Goal: Task Accomplishment & Management: Complete application form

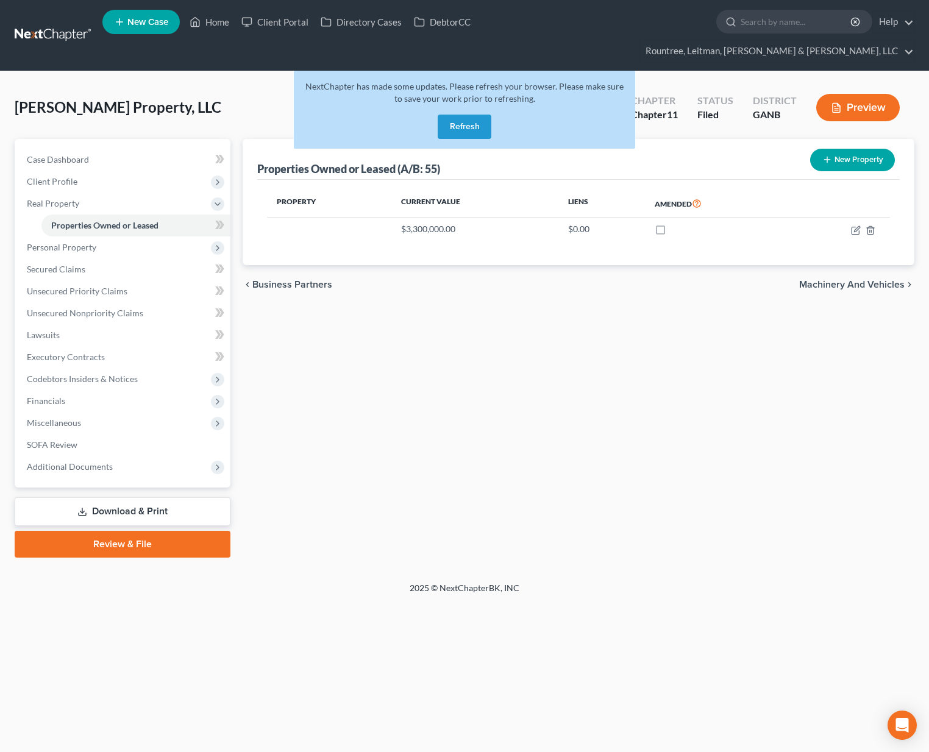
click at [460, 115] on button "Refresh" at bounding box center [465, 127] width 54 height 24
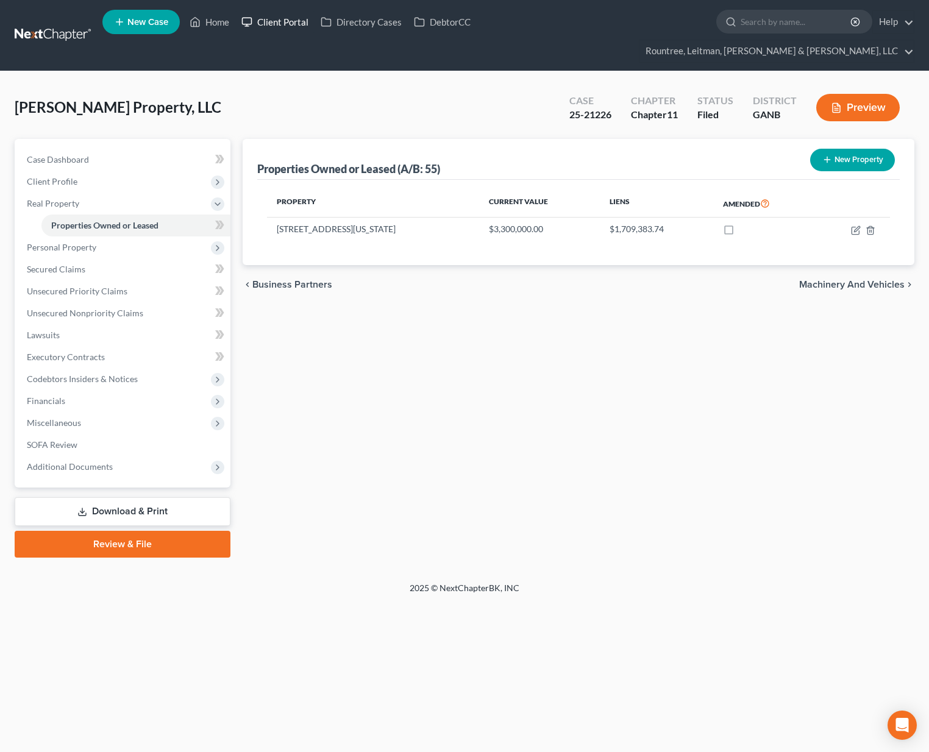
click at [285, 29] on link "Client Portal" at bounding box center [274, 22] width 79 height 22
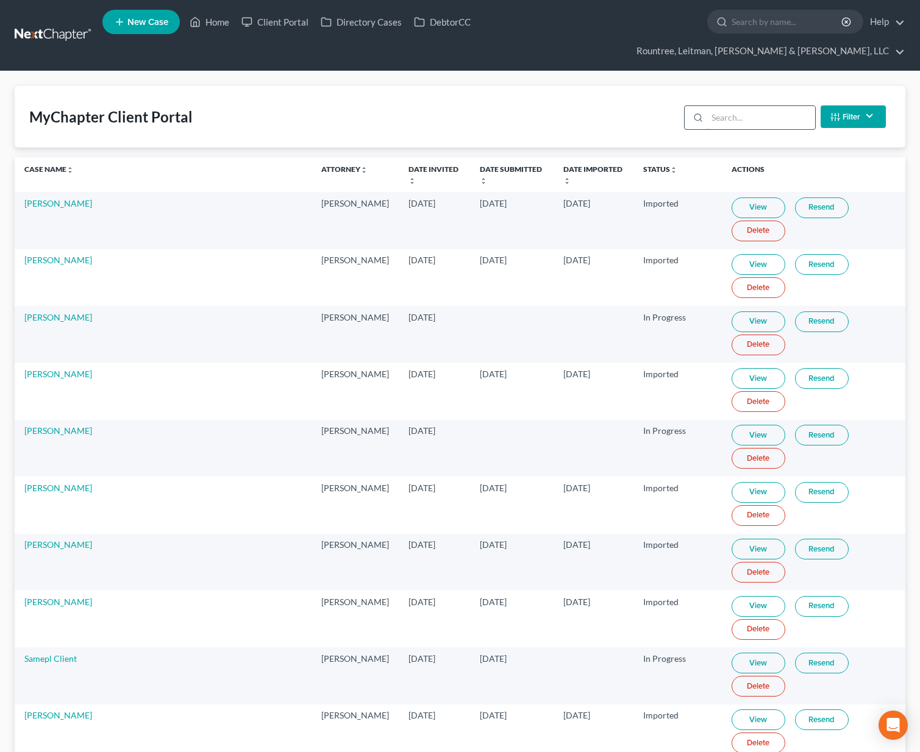
click at [734, 106] on input "search" at bounding box center [761, 117] width 108 height 23
click at [741, 106] on input "search" at bounding box center [761, 117] width 108 height 23
click at [725, 106] on input "search" at bounding box center [761, 117] width 108 height 23
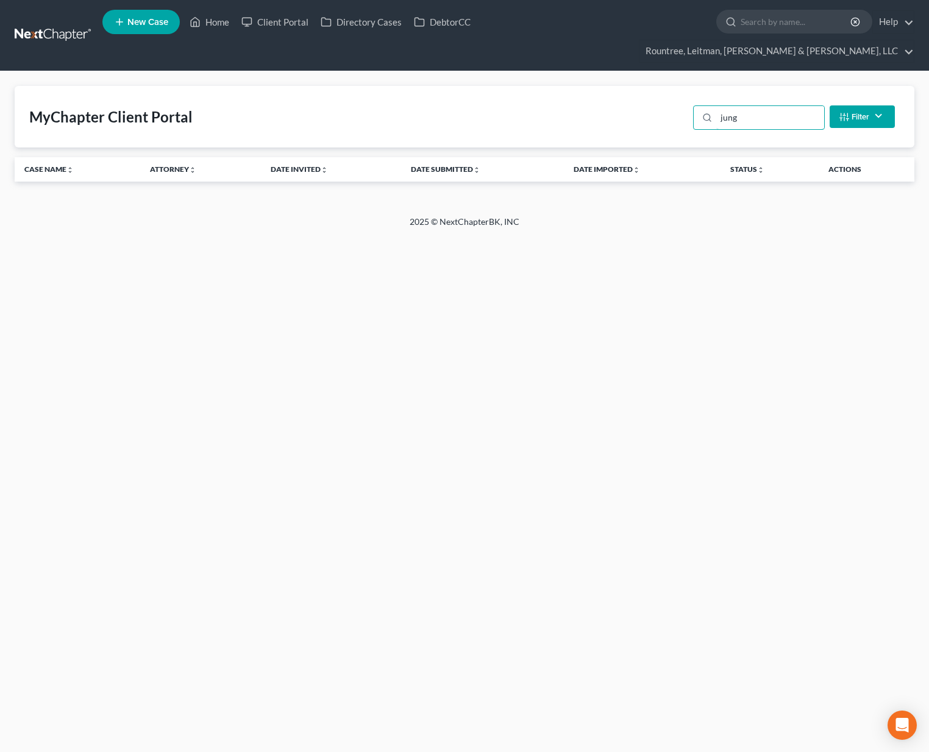
drag, startPoint x: 763, startPoint y: 98, endPoint x: 666, endPoint y: 77, distance: 99.7
click at [666, 86] on div "MyChapter Client Portal jung Filter Status Filter... Invited In Progress Ready …" at bounding box center [465, 117] width 900 height 62
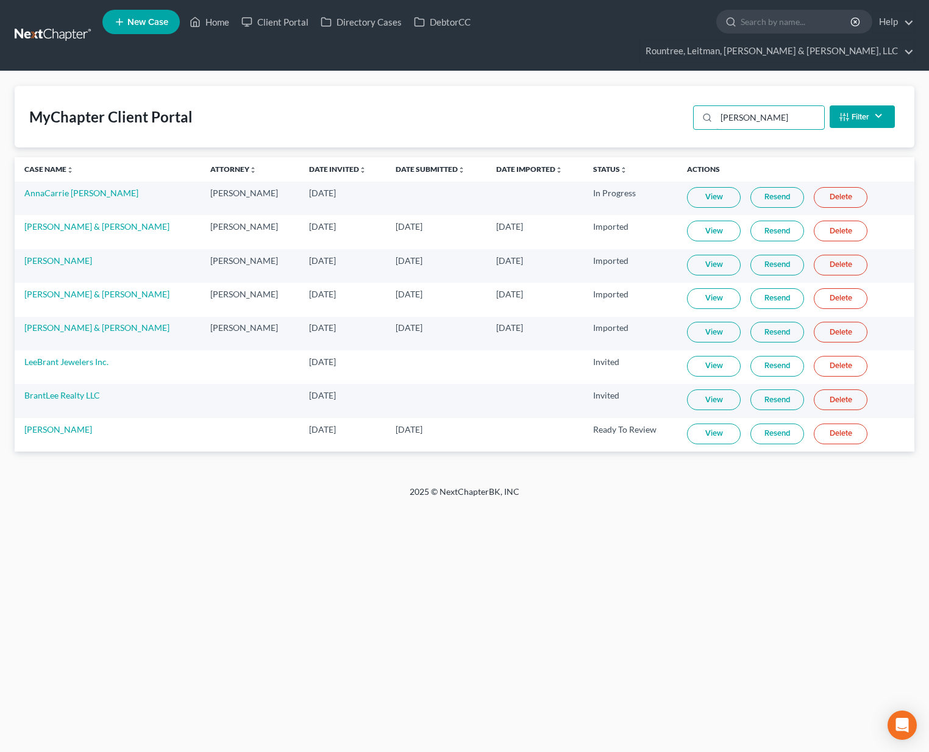
type input "lee"
click at [711, 424] on link "View" at bounding box center [714, 434] width 54 height 21
click at [82, 24] on link at bounding box center [54, 35] width 78 height 22
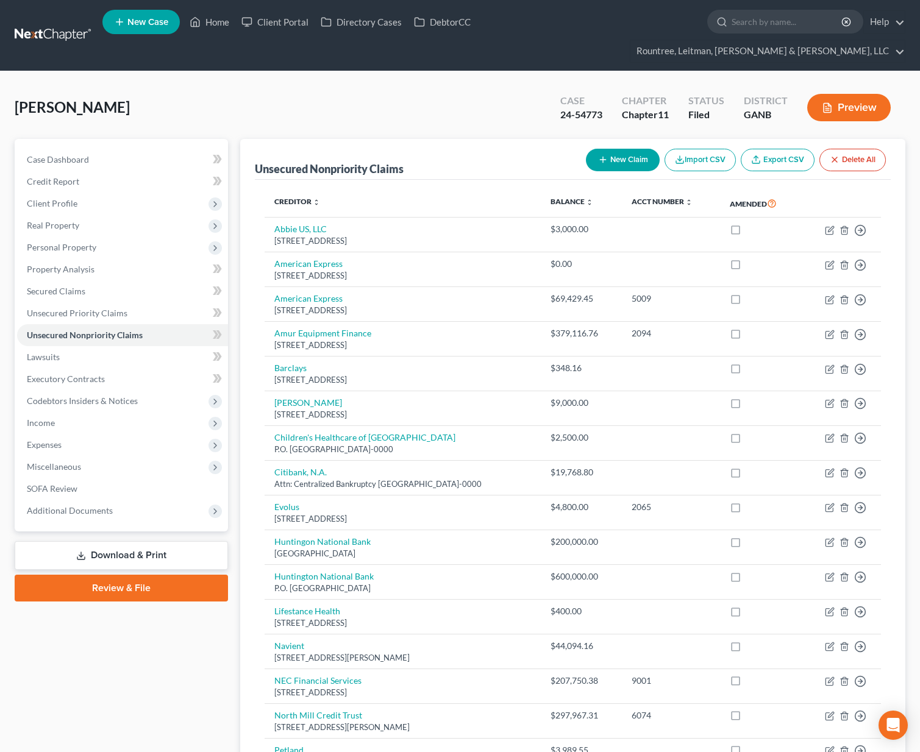
click at [57, 24] on link at bounding box center [54, 35] width 78 height 22
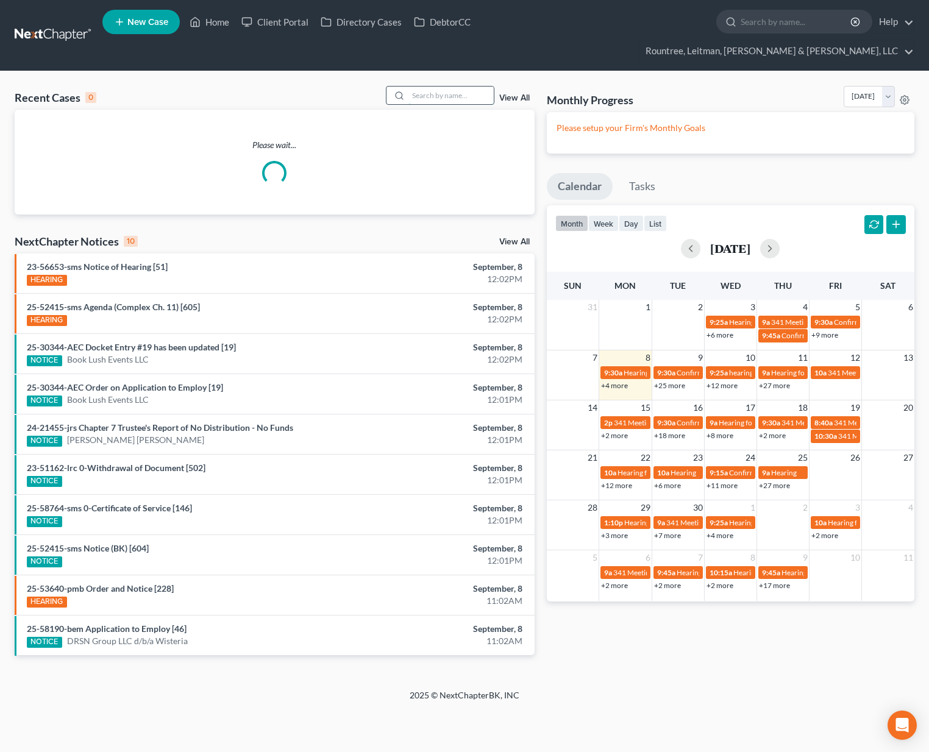
click at [436, 87] on input "search" at bounding box center [450, 96] width 85 height 18
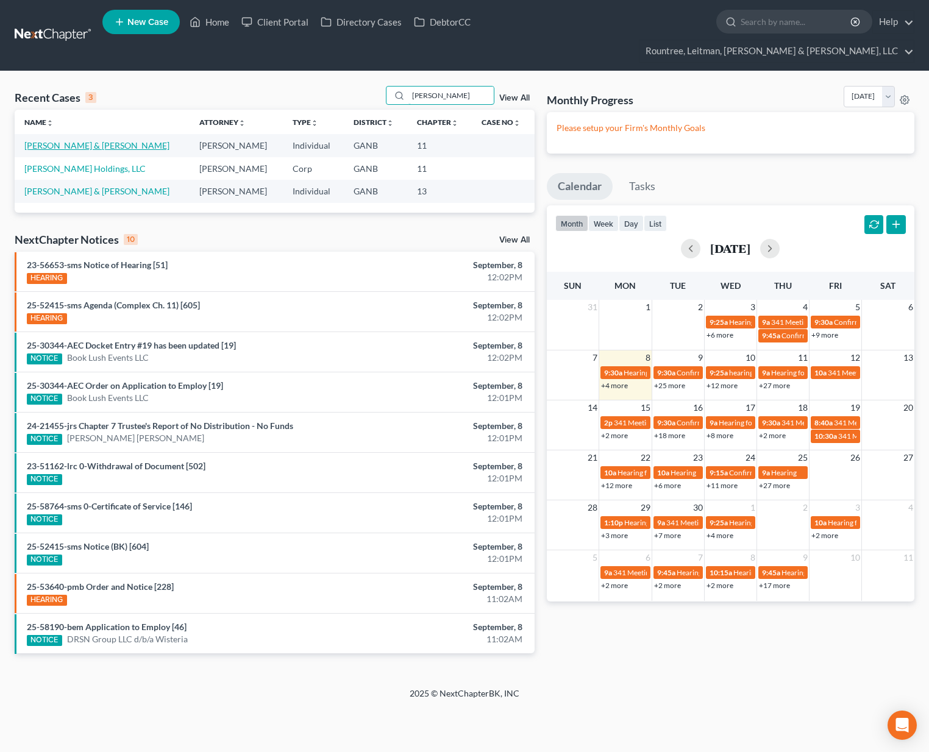
type input "caldwell"
click at [84, 140] on link "Caldwell, Shaun & Kaila" at bounding box center [96, 145] width 145 height 10
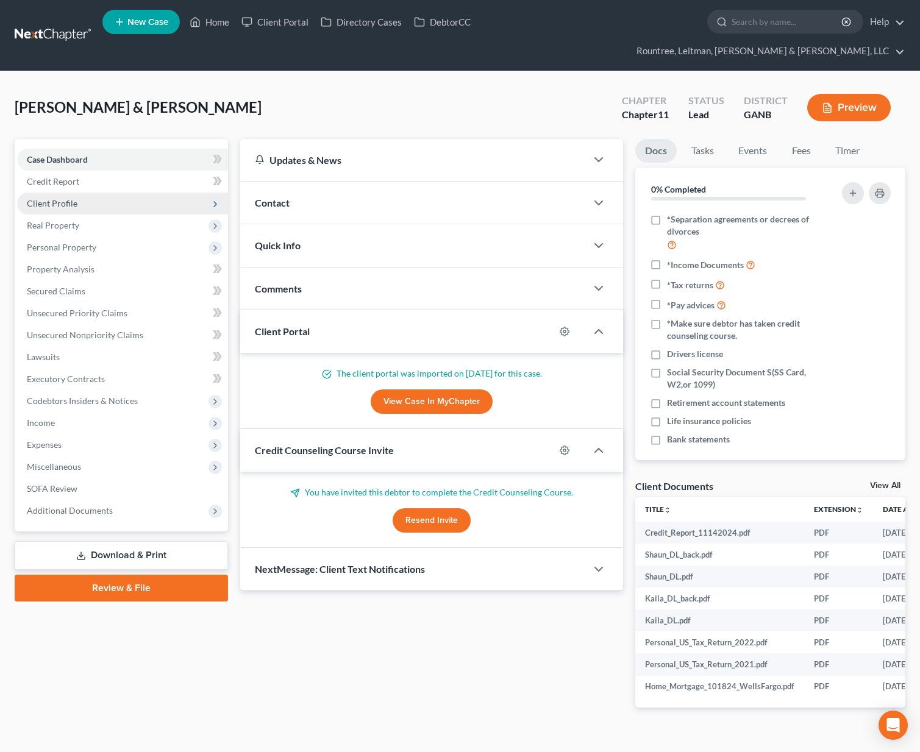
click at [57, 198] on span "Client Profile" at bounding box center [52, 203] width 51 height 10
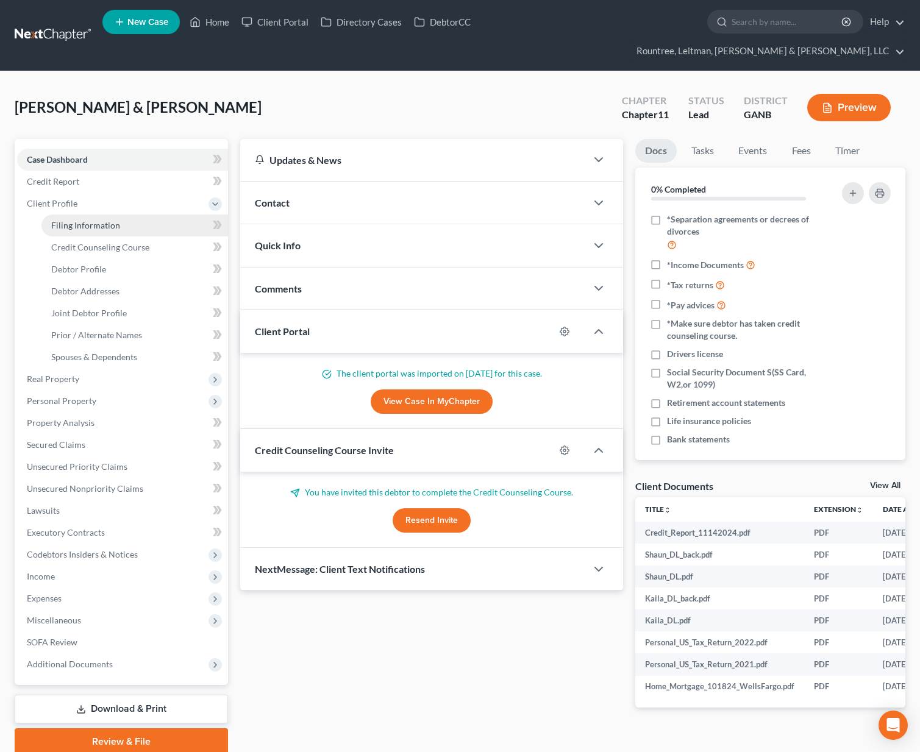
click at [80, 220] on span "Filing Information" at bounding box center [85, 225] width 69 height 10
select select "0"
select select "3"
select select "1"
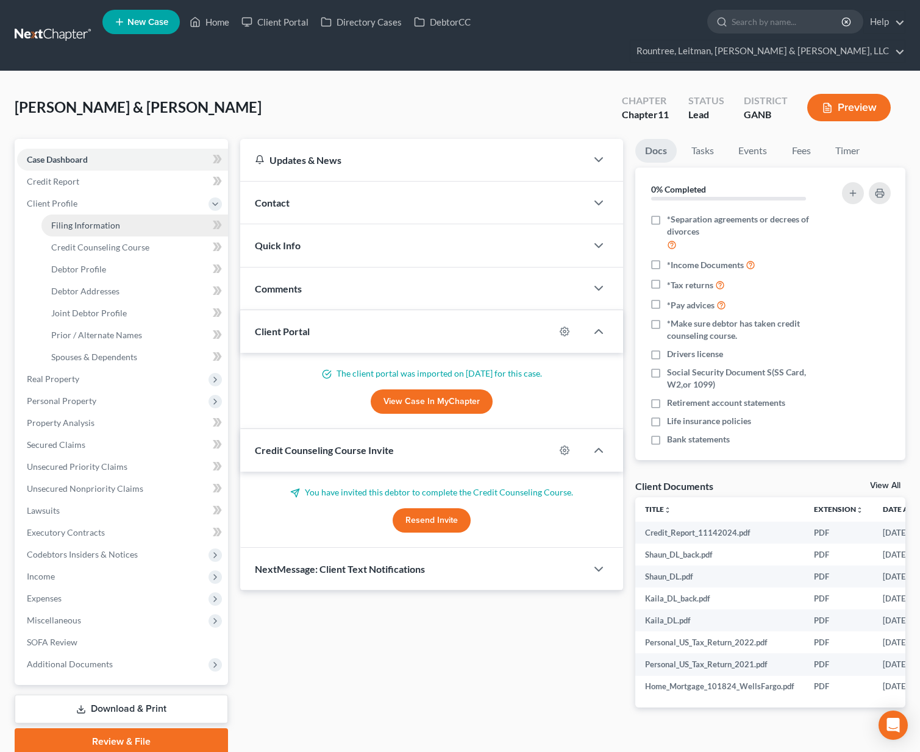
select select "10"
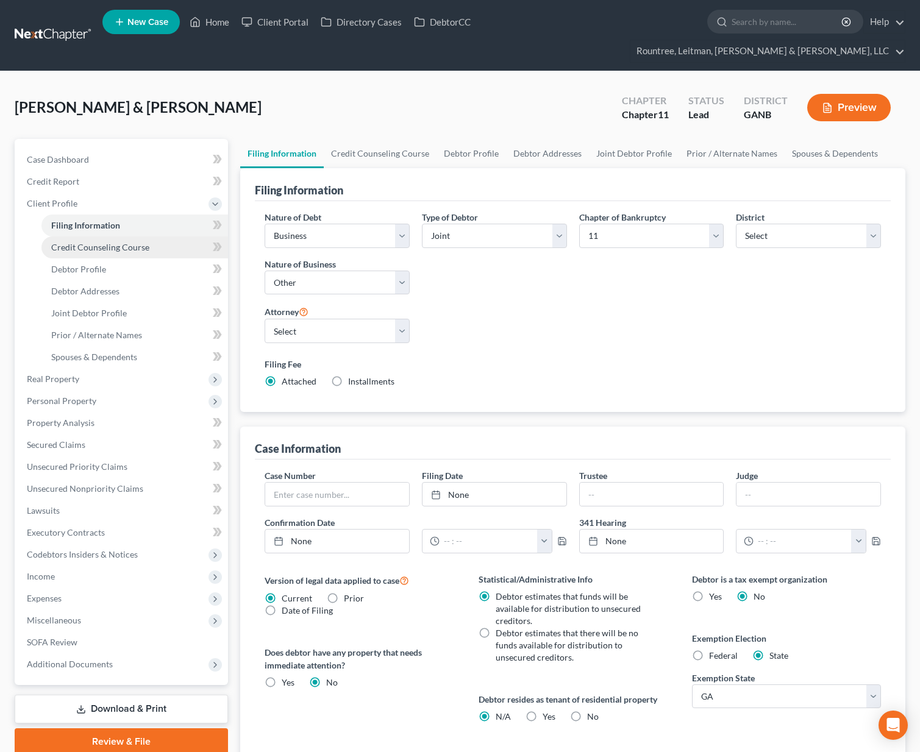
click at [87, 242] on span "Credit Counseling Course" at bounding box center [100, 247] width 98 height 10
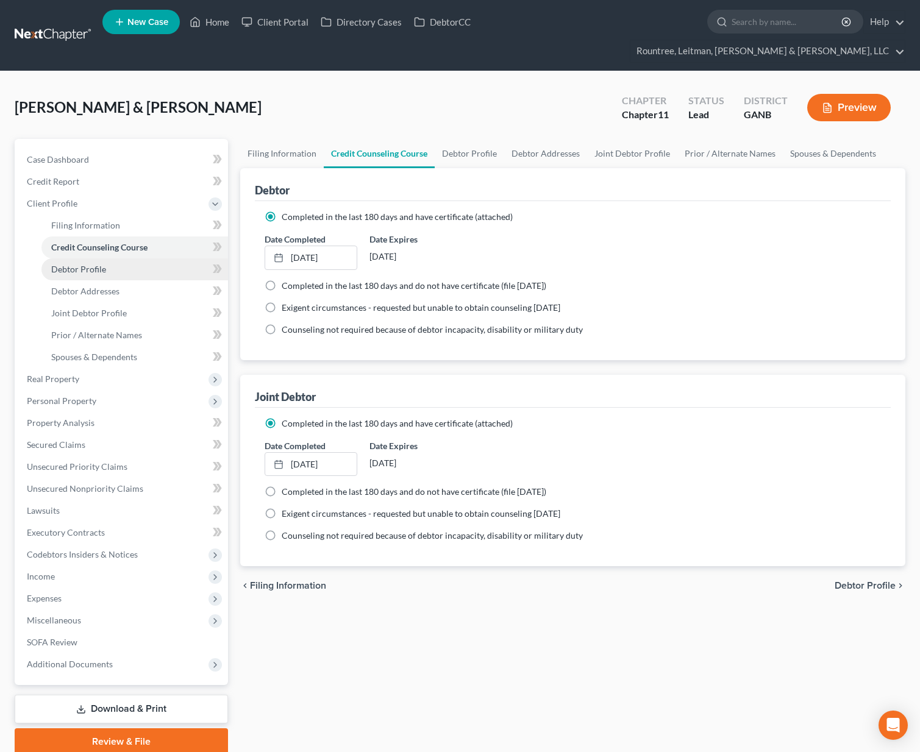
click at [74, 264] on span "Debtor Profile" at bounding box center [78, 269] width 55 height 10
select select "1"
select select "4"
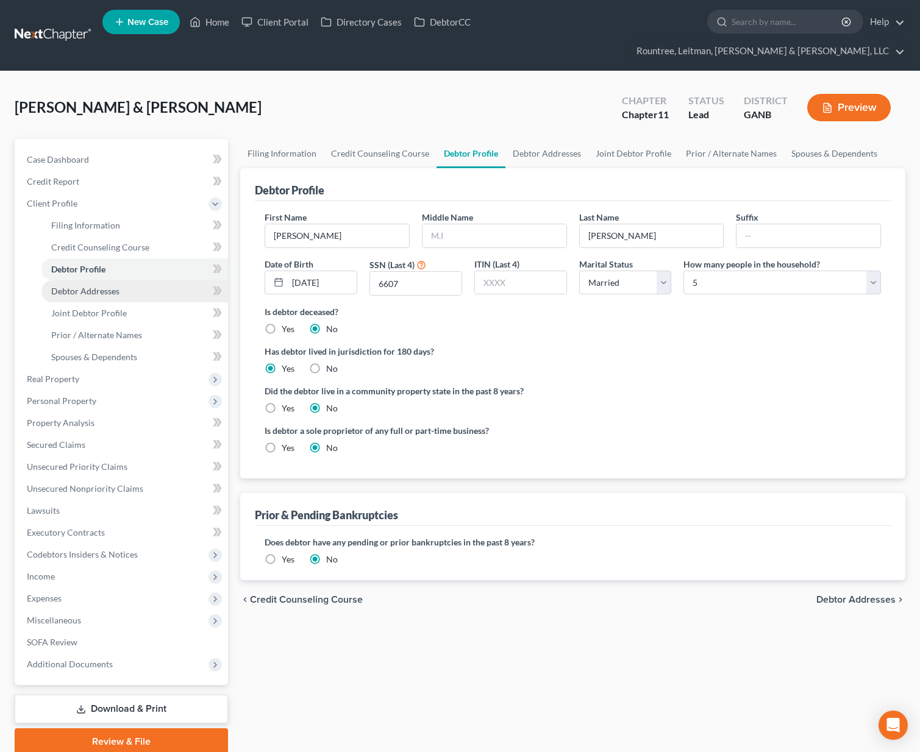
click at [82, 286] on span "Debtor Addresses" at bounding box center [85, 291] width 68 height 10
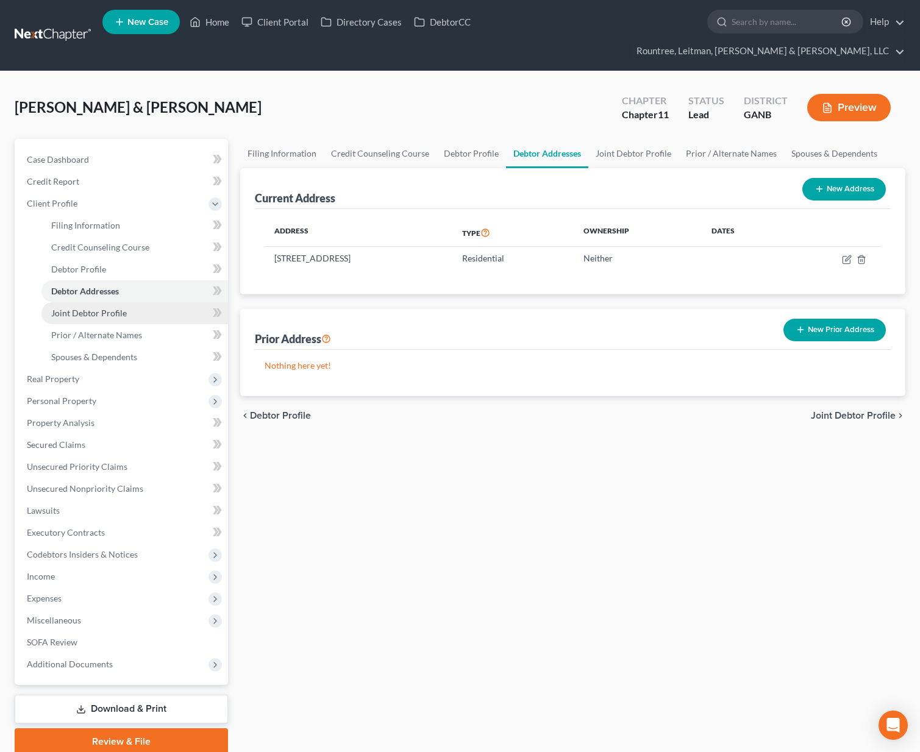
click at [80, 308] on span "Joint Debtor Profile" at bounding box center [89, 313] width 76 height 10
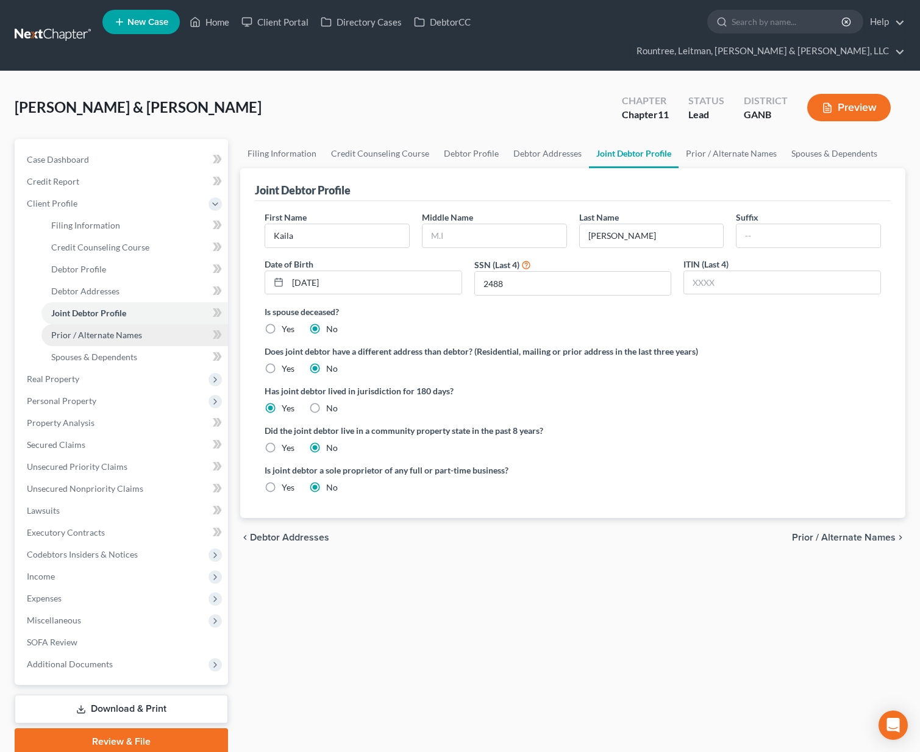
click at [84, 330] on span "Prior / Alternate Names" at bounding box center [96, 335] width 91 height 10
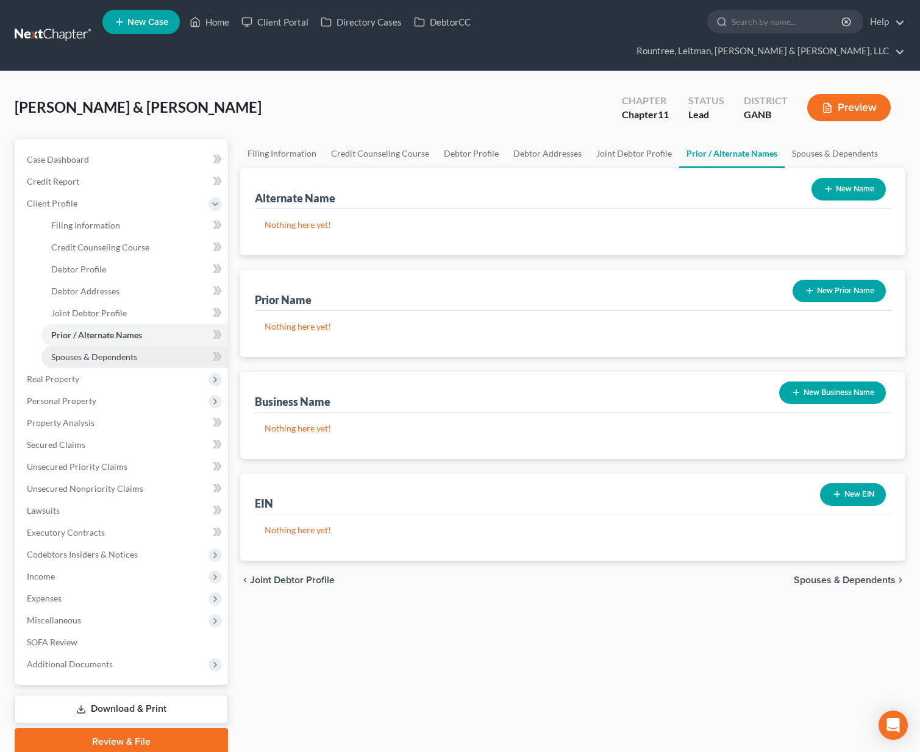
click at [82, 352] on span "Spouses & Dependents" at bounding box center [94, 357] width 86 height 10
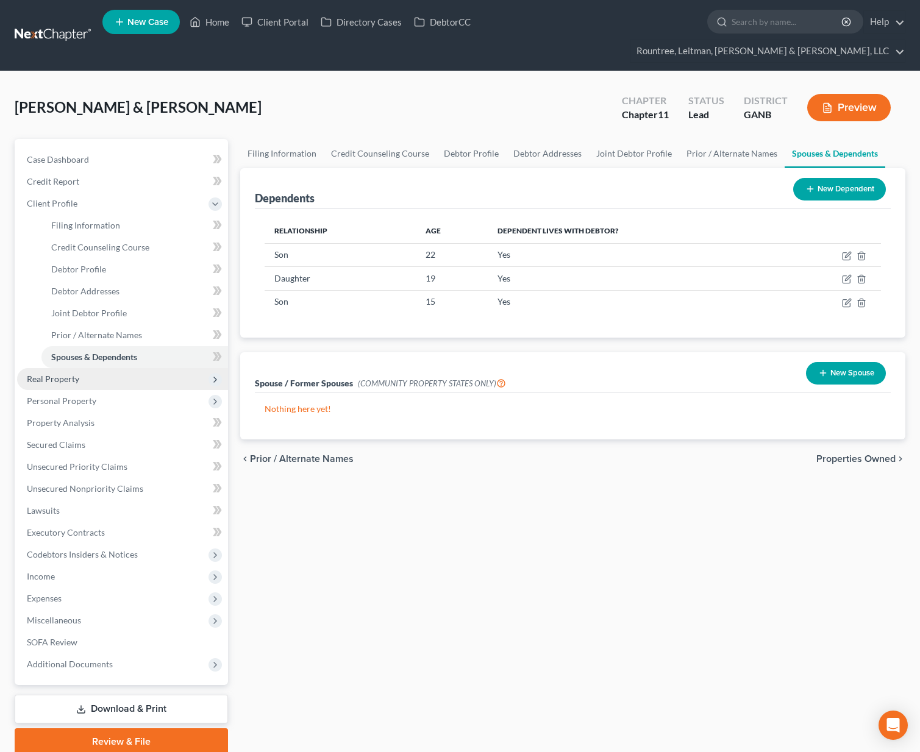
click at [66, 374] on span "Real Property" at bounding box center [53, 379] width 52 height 10
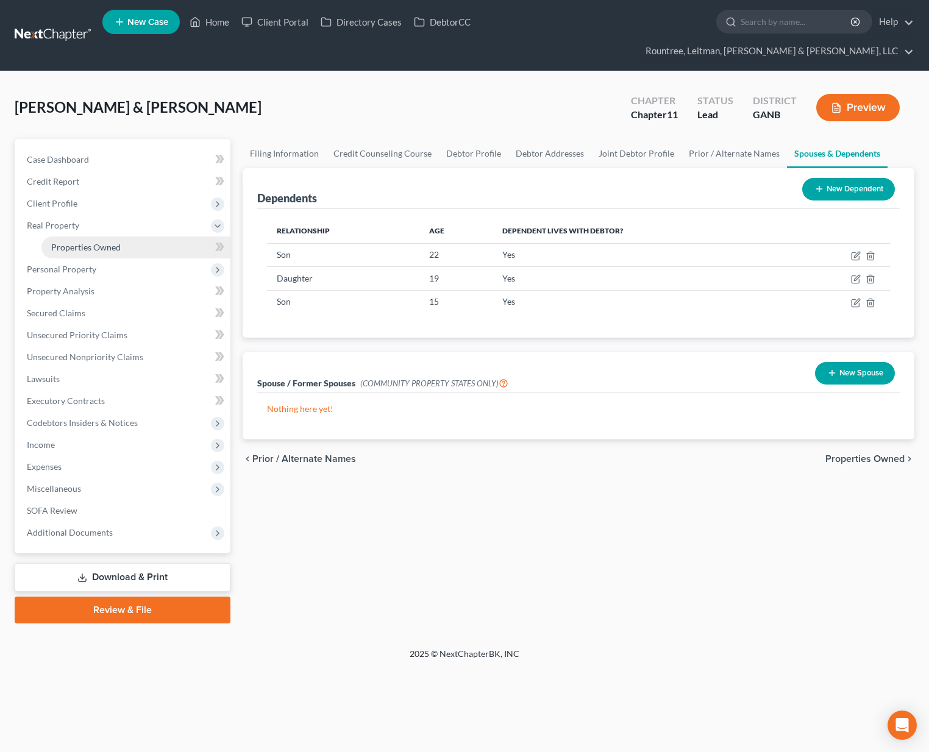
click at [82, 242] on span "Properties Owned" at bounding box center [85, 247] width 69 height 10
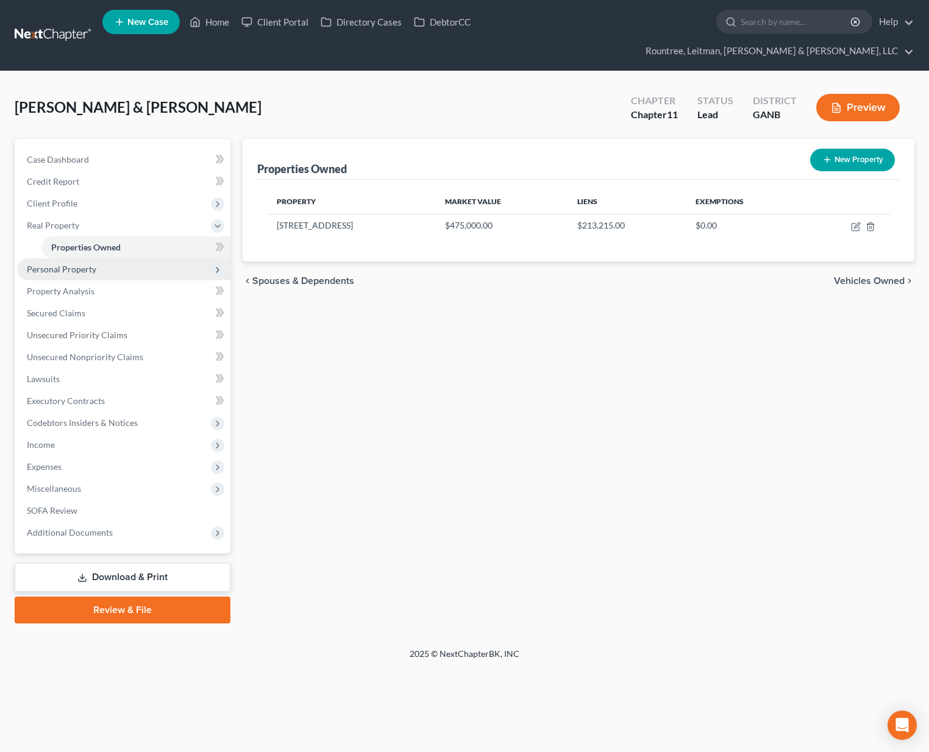
click at [69, 264] on span "Personal Property" at bounding box center [61, 269] width 69 height 10
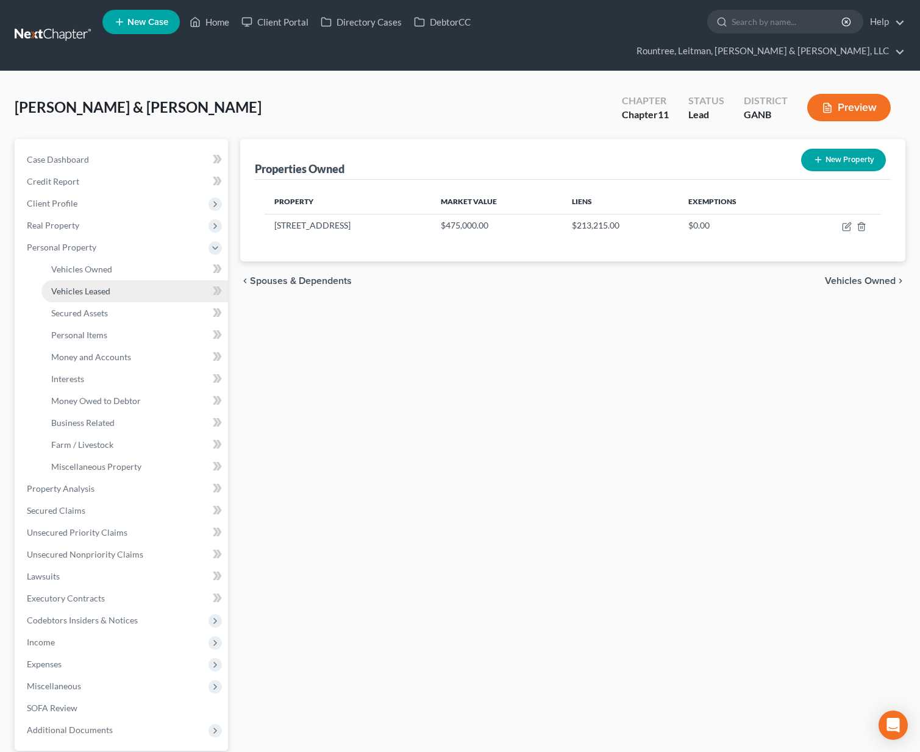
click at [76, 286] on span "Vehicles Leased" at bounding box center [80, 291] width 59 height 10
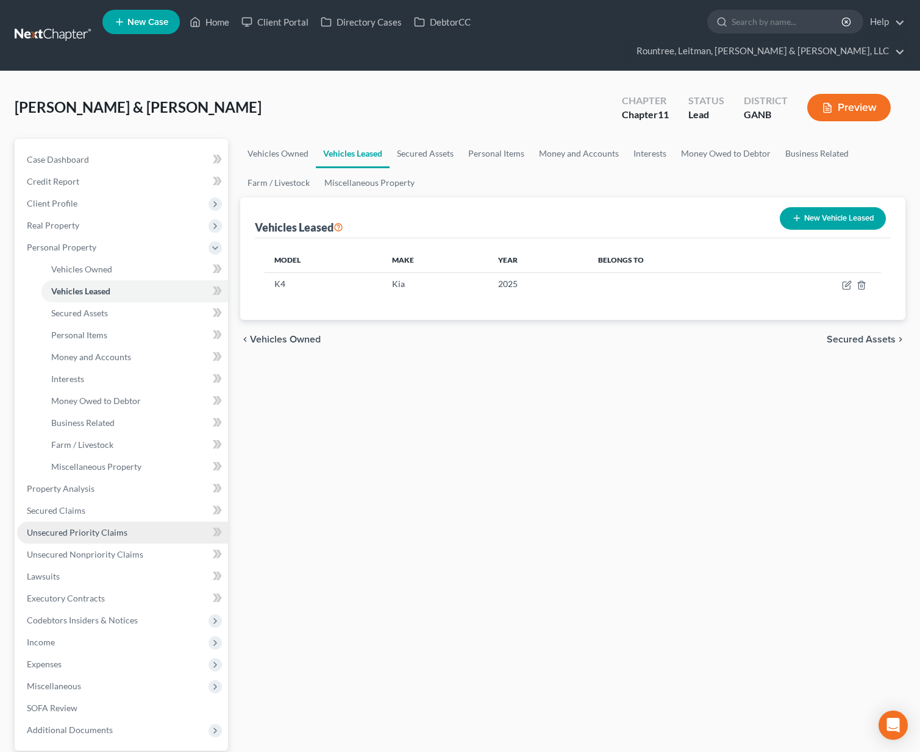
click at [88, 522] on link "Unsecured Priority Claims" at bounding box center [122, 533] width 211 height 22
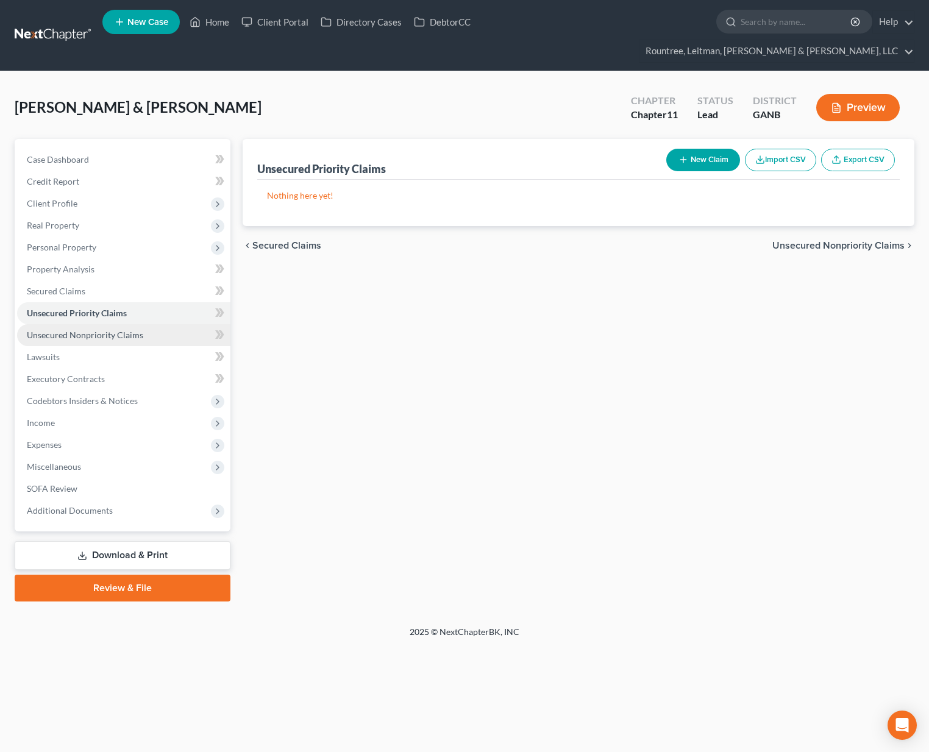
click at [109, 330] on span "Unsecured Nonpriority Claims" at bounding box center [85, 335] width 116 height 10
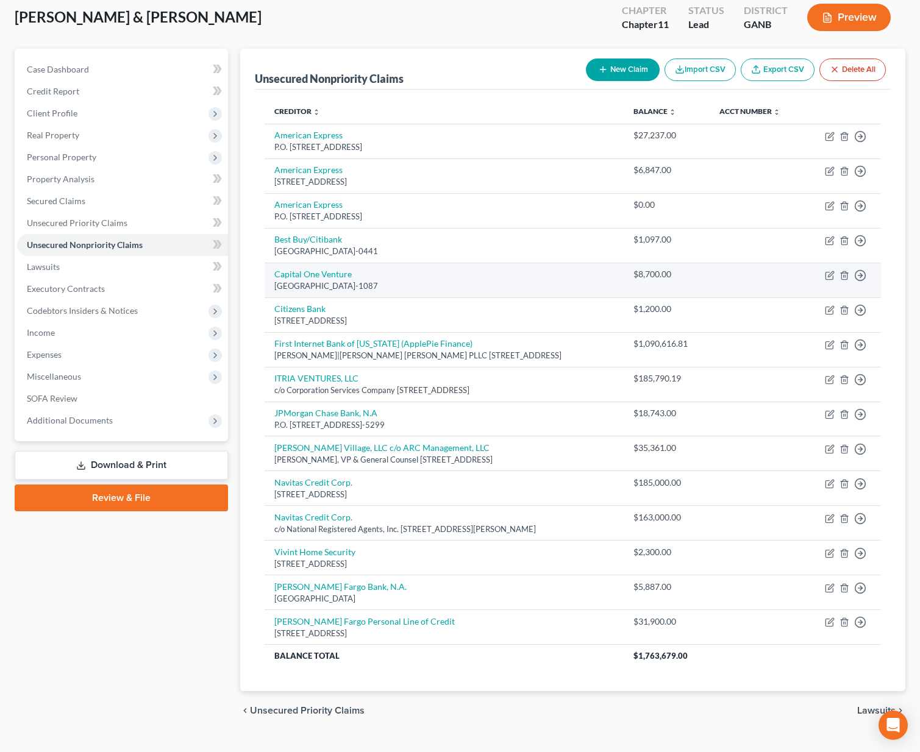
scroll to position [93, 0]
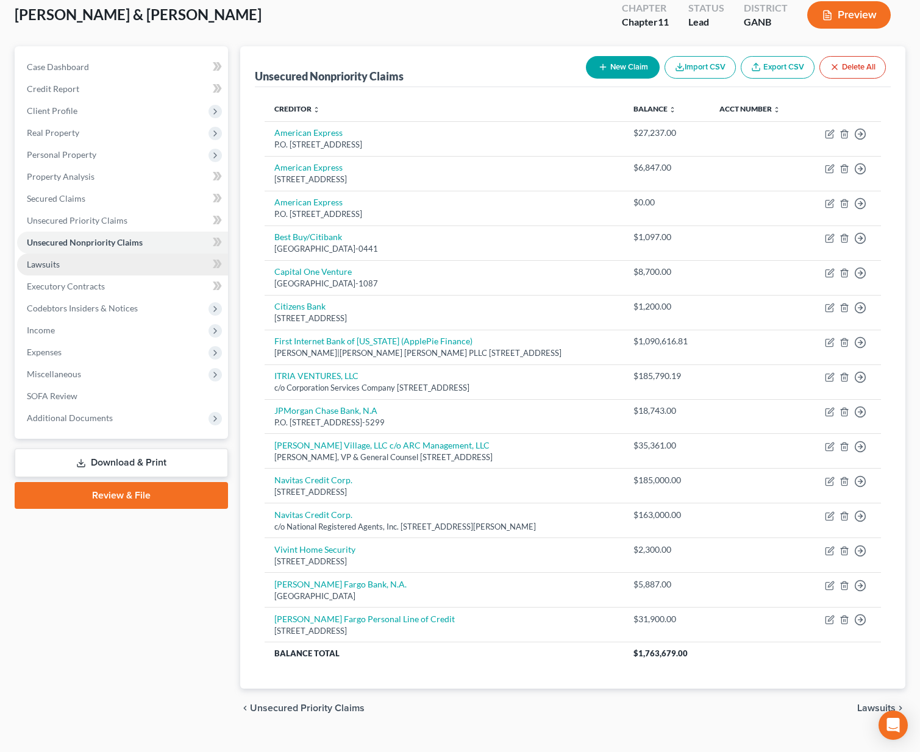
click at [46, 259] on span "Lawsuits" at bounding box center [43, 264] width 33 height 10
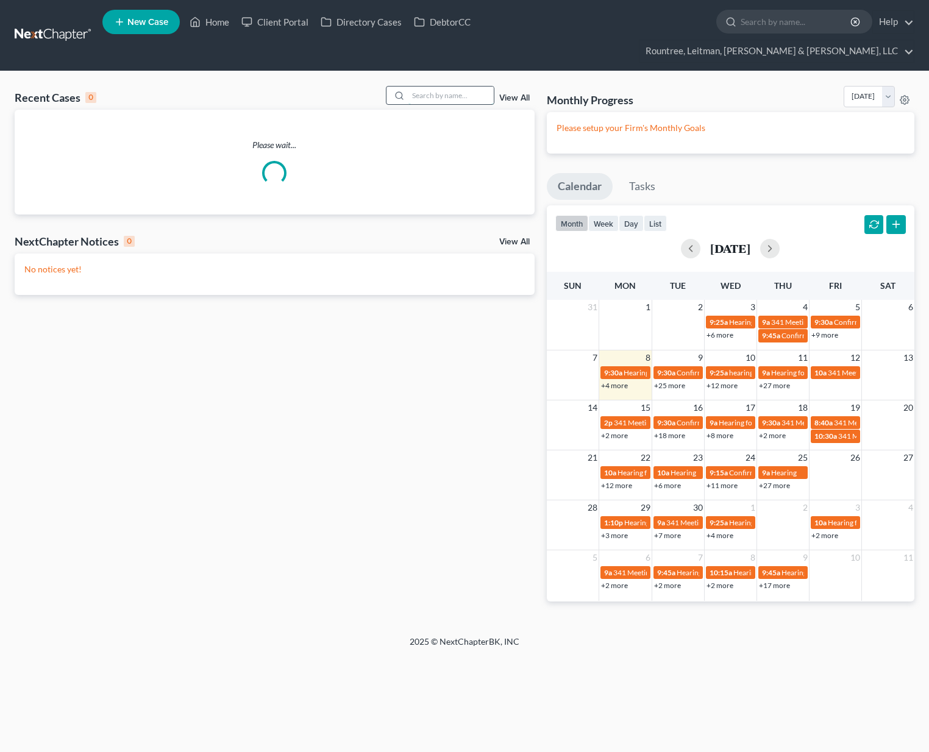
click at [452, 87] on input "search" at bounding box center [450, 96] width 85 height 18
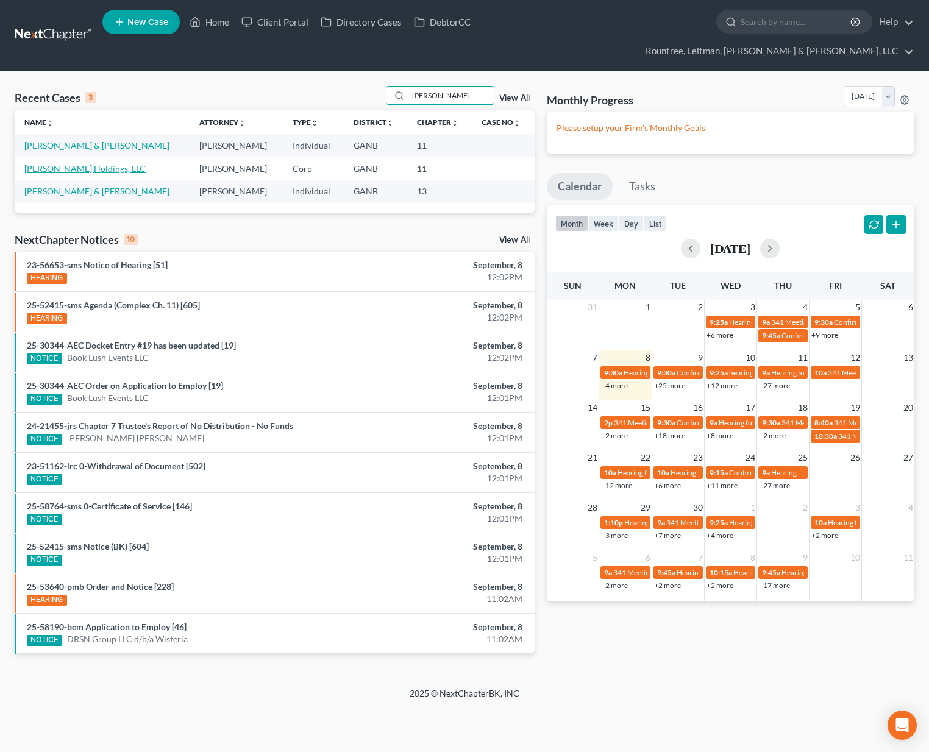
type input "[PERSON_NAME]"
click at [85, 163] on link "[PERSON_NAME] Holdings, LLC" at bounding box center [84, 168] width 121 height 10
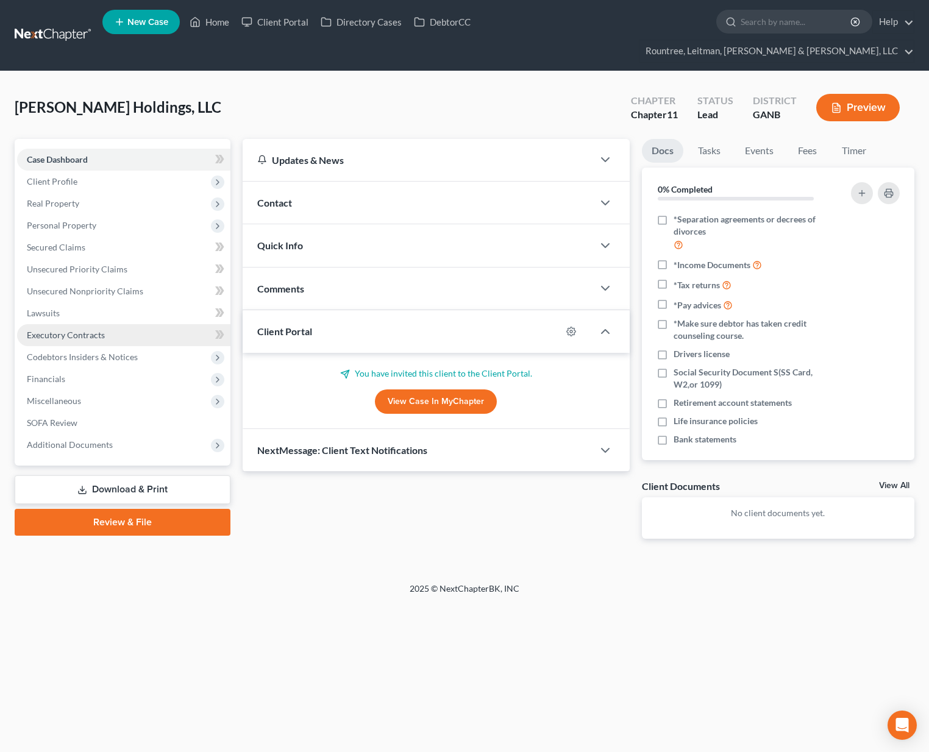
click at [62, 330] on span "Executory Contracts" at bounding box center [66, 335] width 78 height 10
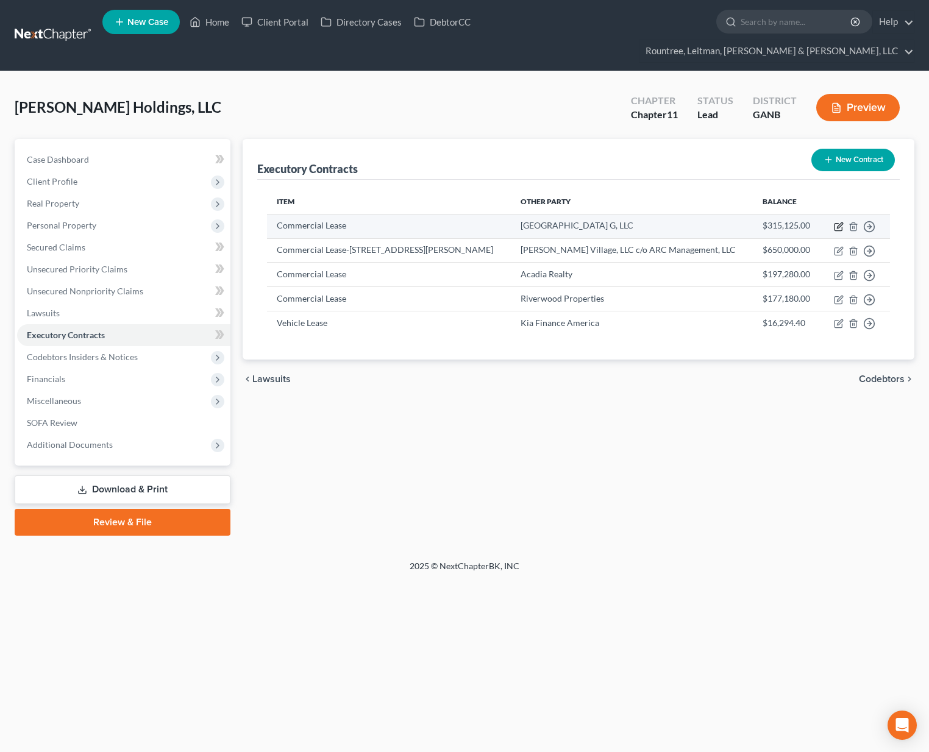
click at [842, 222] on icon "button" at bounding box center [839, 224] width 5 height 5
select select "2"
select select "21"
select select "0"
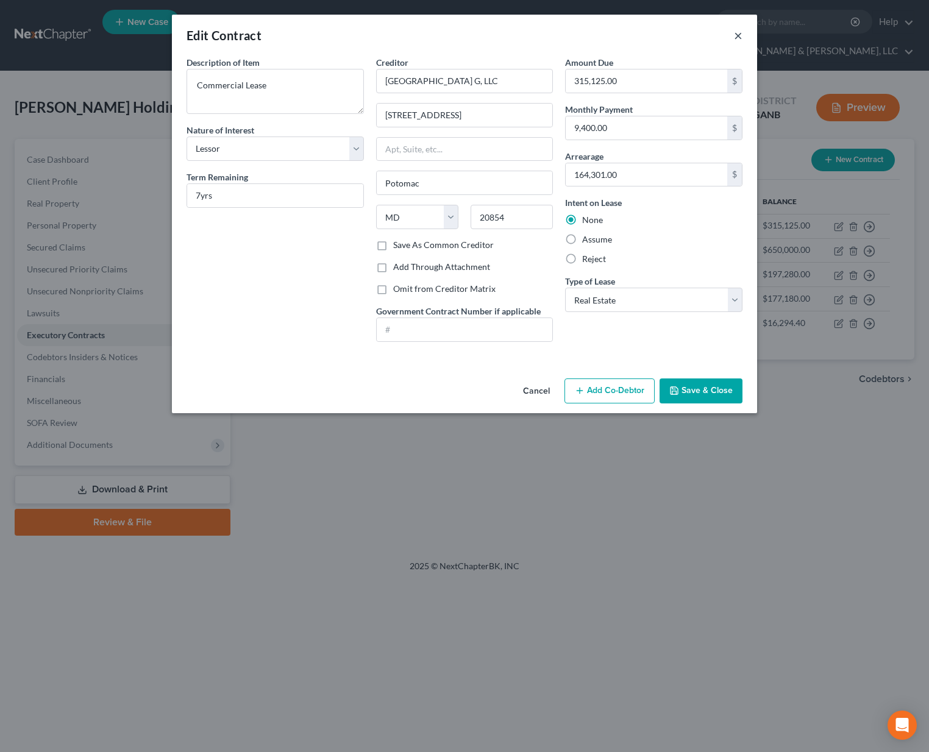
click at [735, 36] on button "×" at bounding box center [738, 35] width 9 height 15
